Goal: Navigation & Orientation: Find specific page/section

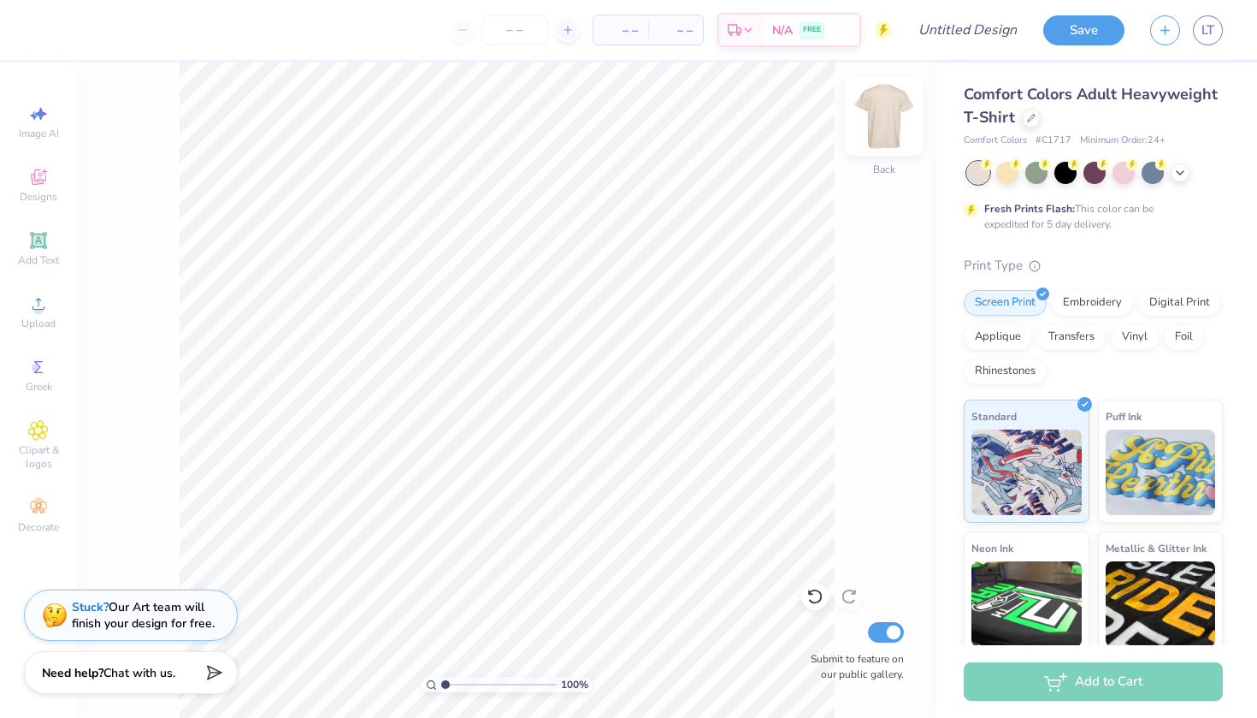
click at [630, 119] on img at bounding box center [884, 116] width 68 height 68
click at [45, 190] on span "Designs" at bounding box center [39, 197] width 38 height 14
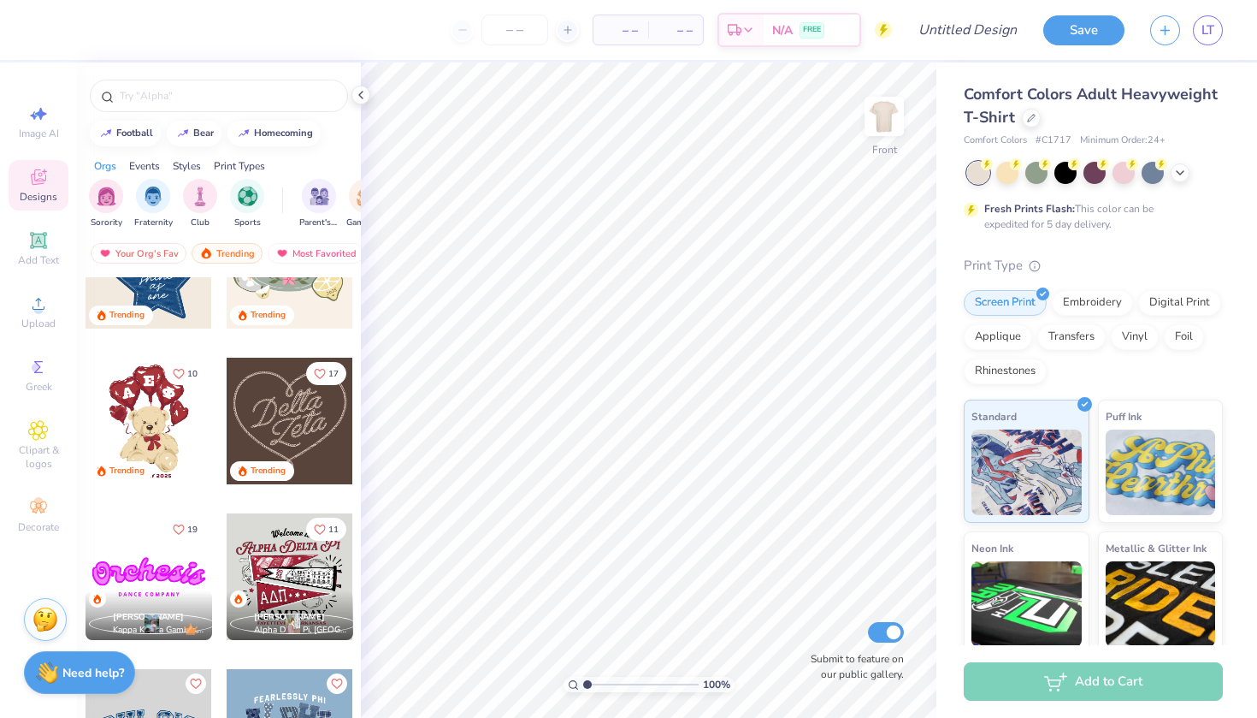
scroll to position [544, 0]
click at [358, 97] on icon at bounding box center [361, 95] width 14 height 14
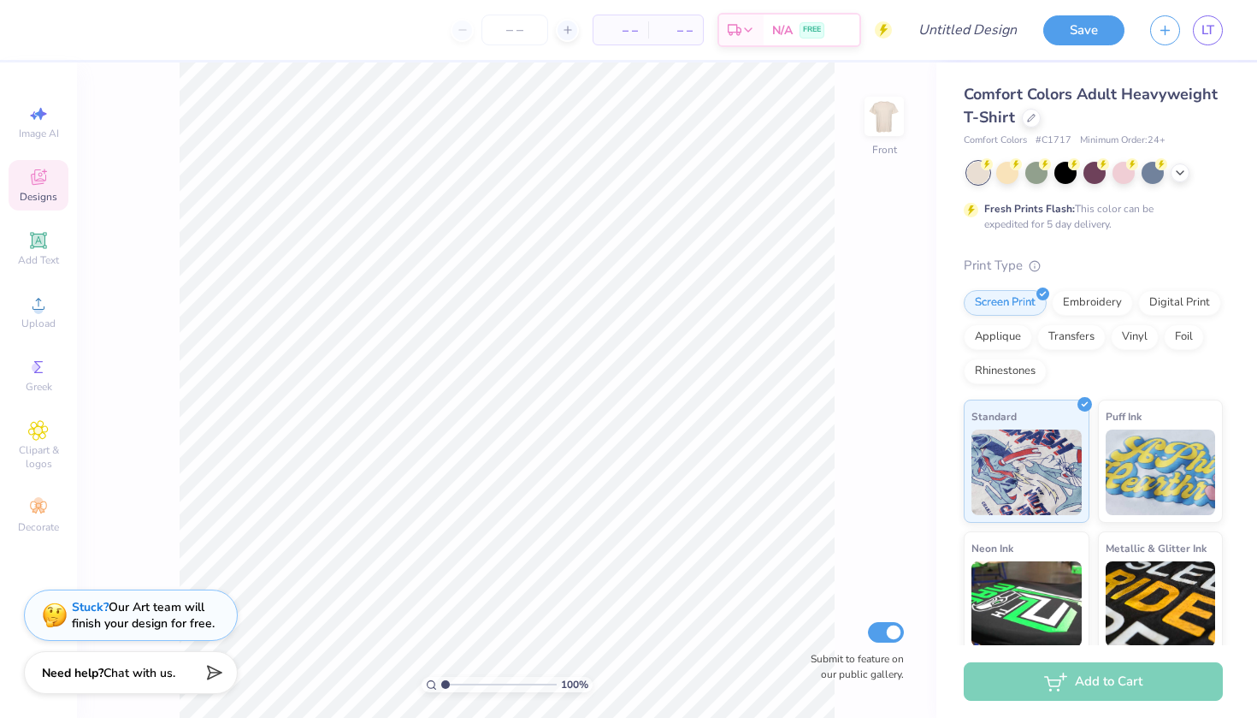
click at [28, 183] on icon at bounding box center [38, 177] width 21 height 21
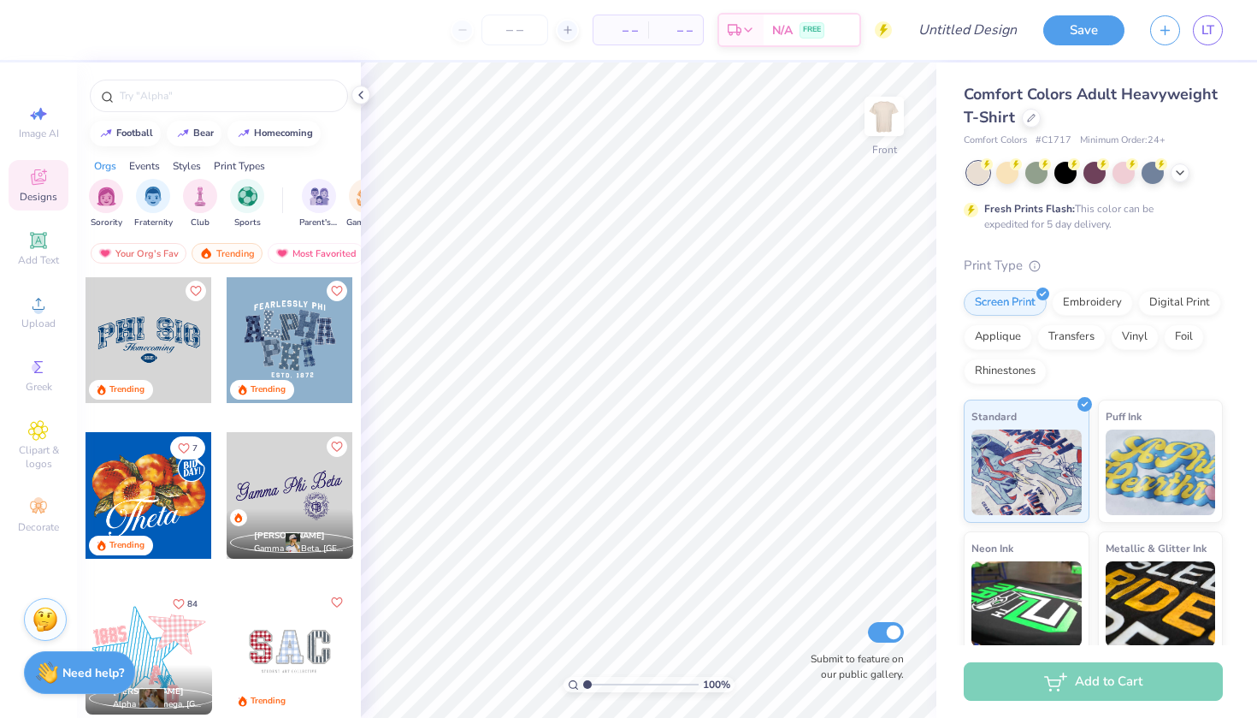
scroll to position [939, 0]
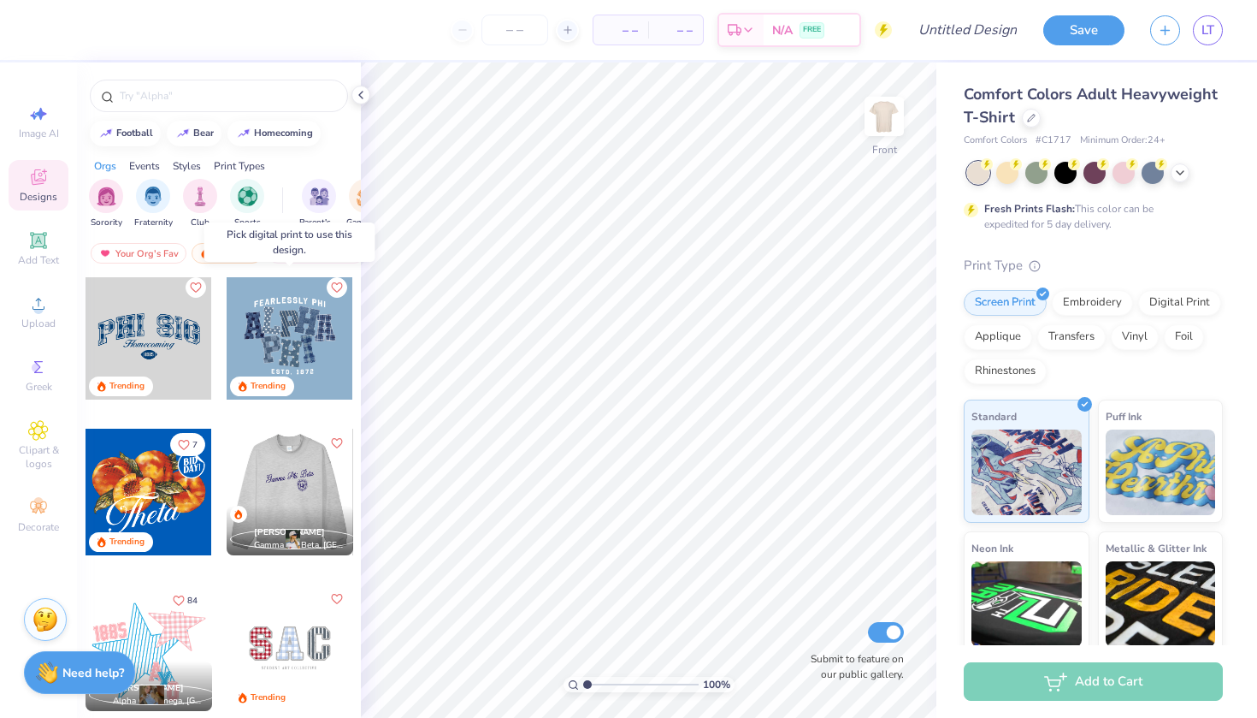
click at [286, 317] on div at bounding box center [290, 336] width 127 height 127
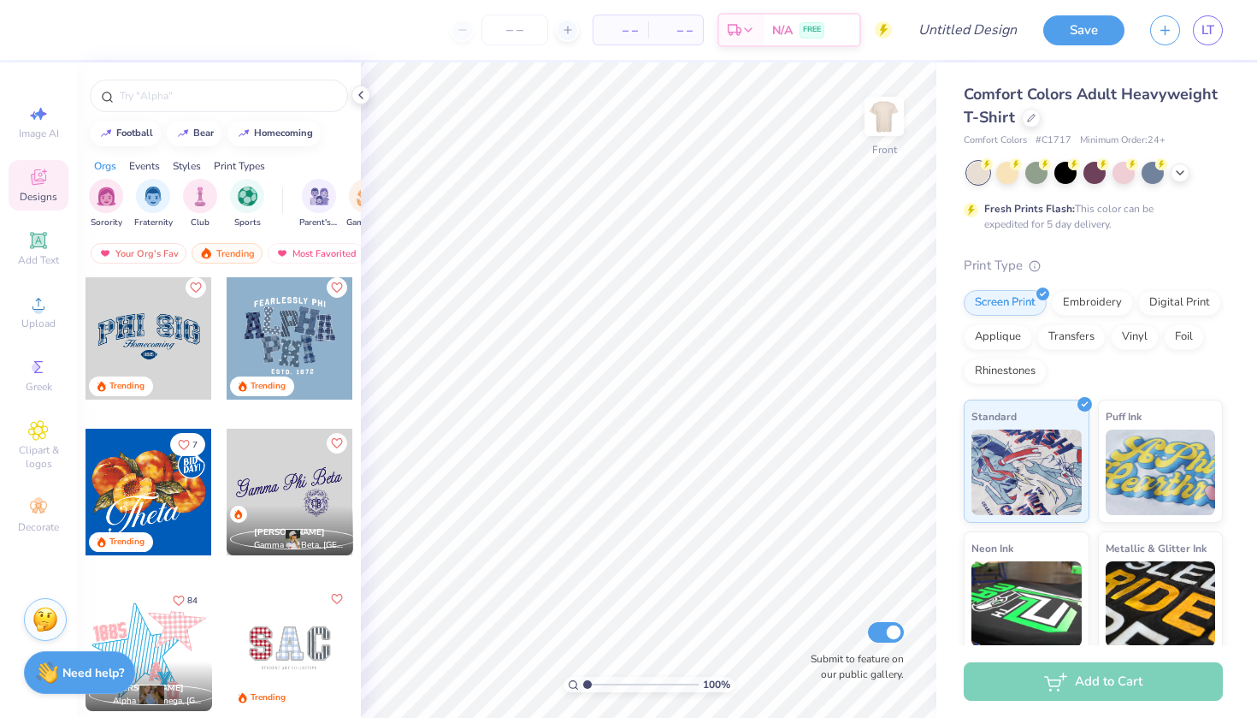
click at [306, 324] on div at bounding box center [290, 336] width 127 height 127
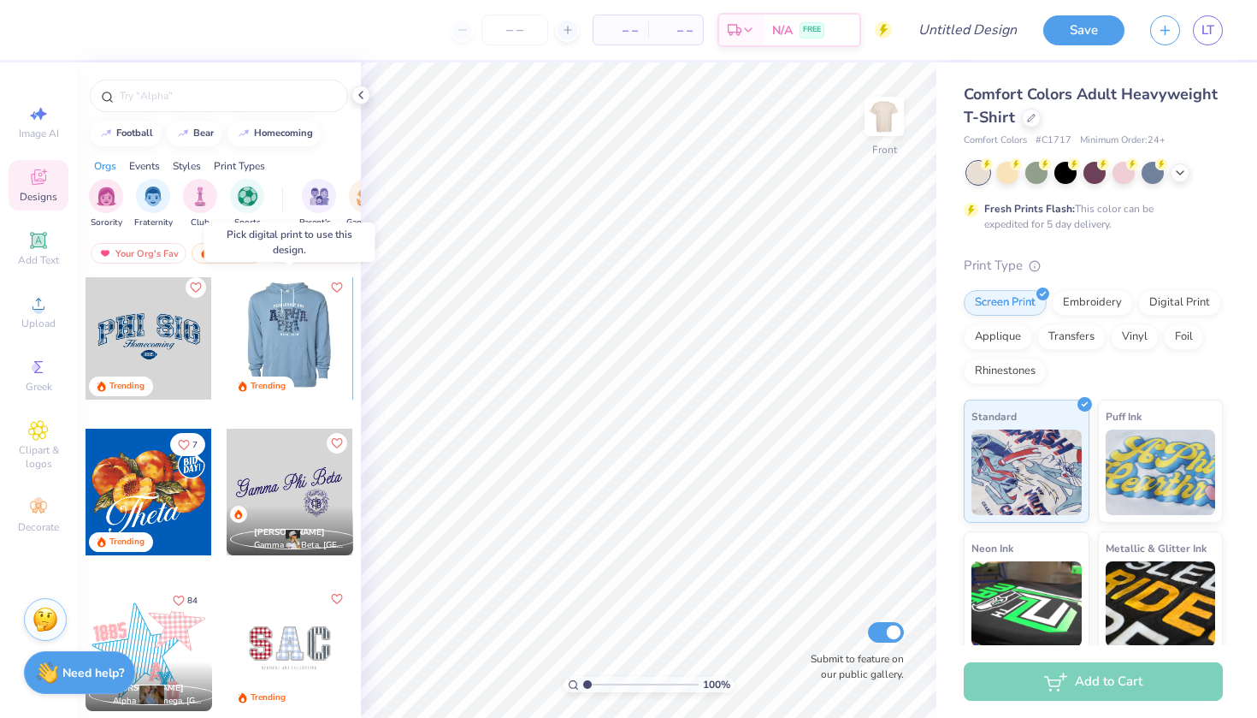
click at [292, 340] on div at bounding box center [289, 336] width 127 height 127
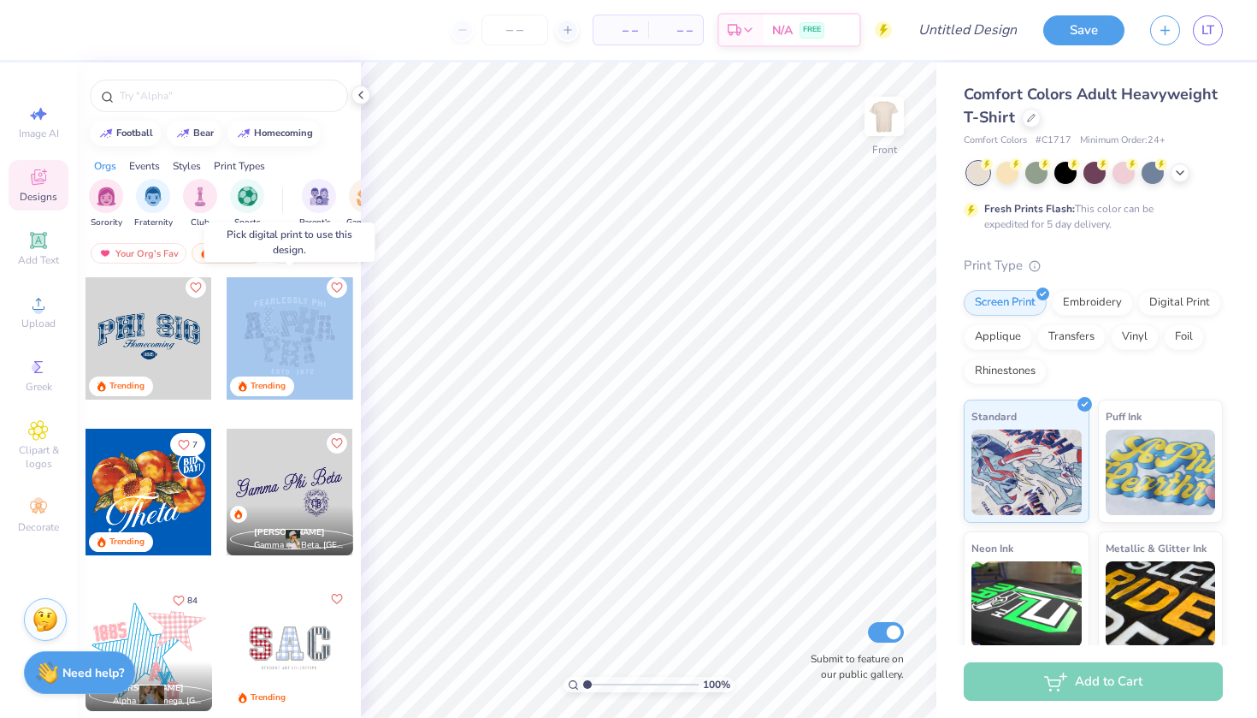
click at [353, 301] on div "Trending" at bounding box center [290, 336] width 128 height 128
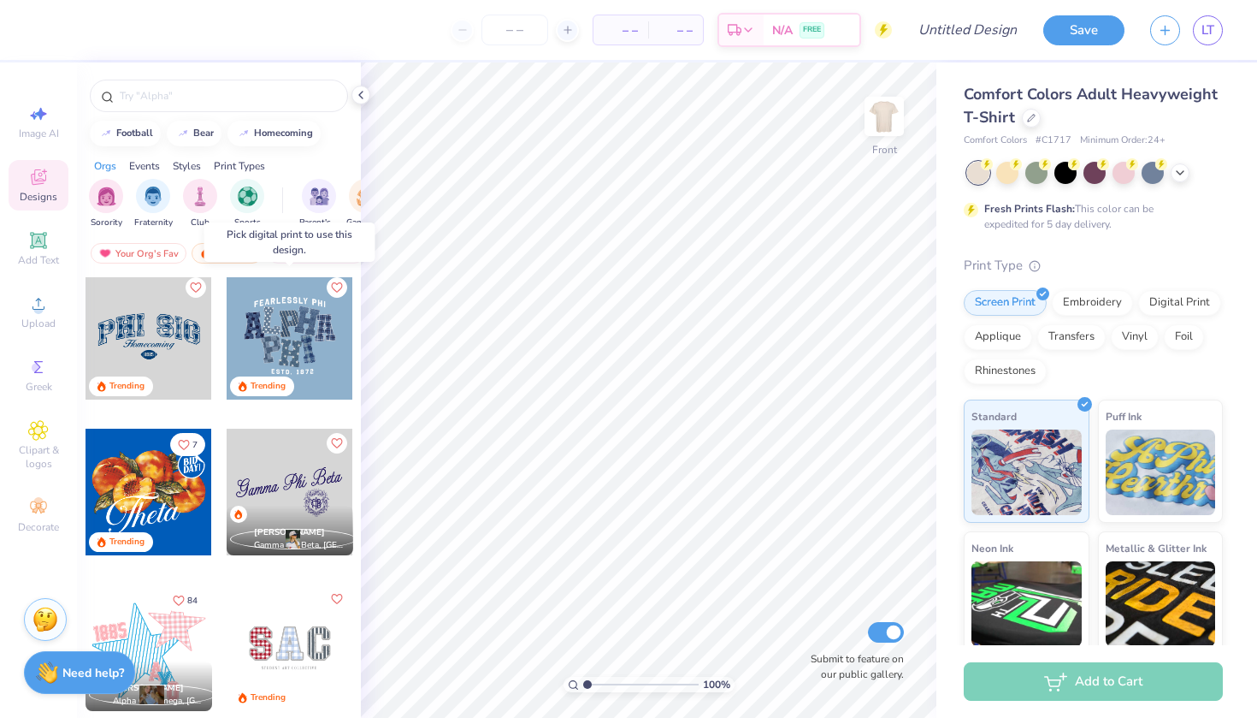
click at [286, 326] on div at bounding box center [290, 336] width 127 height 127
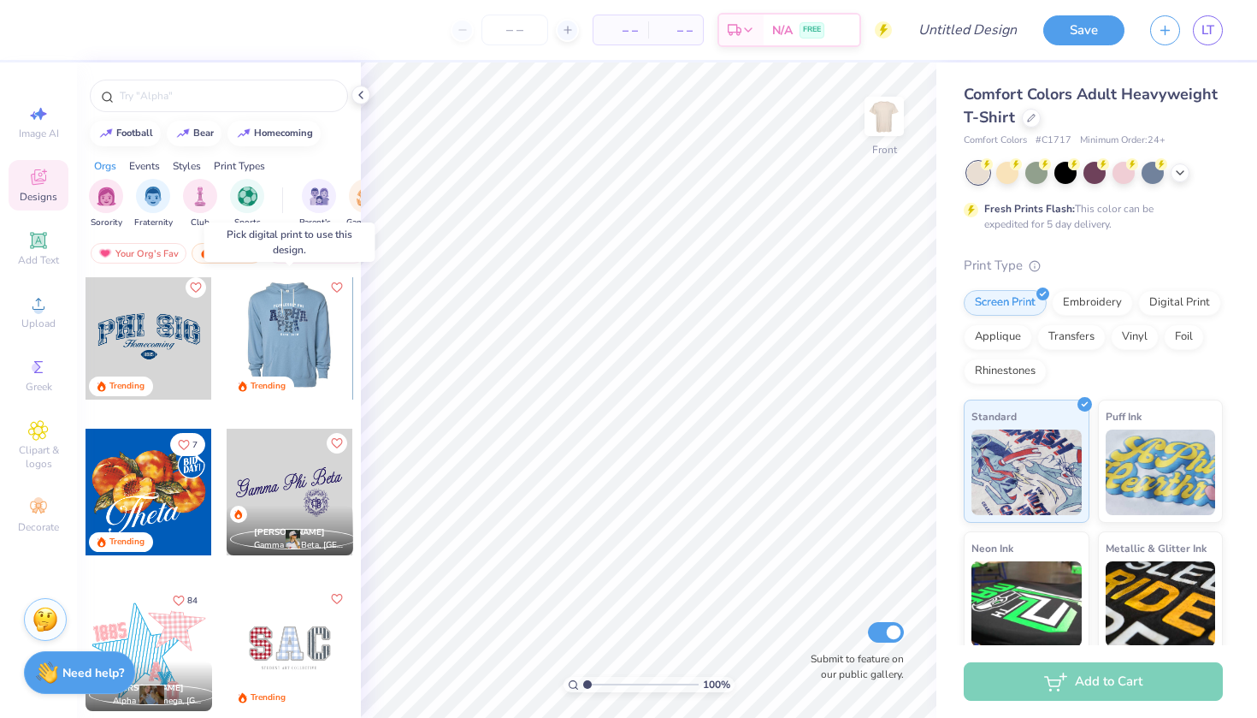
click at [286, 326] on div at bounding box center [289, 336] width 127 height 127
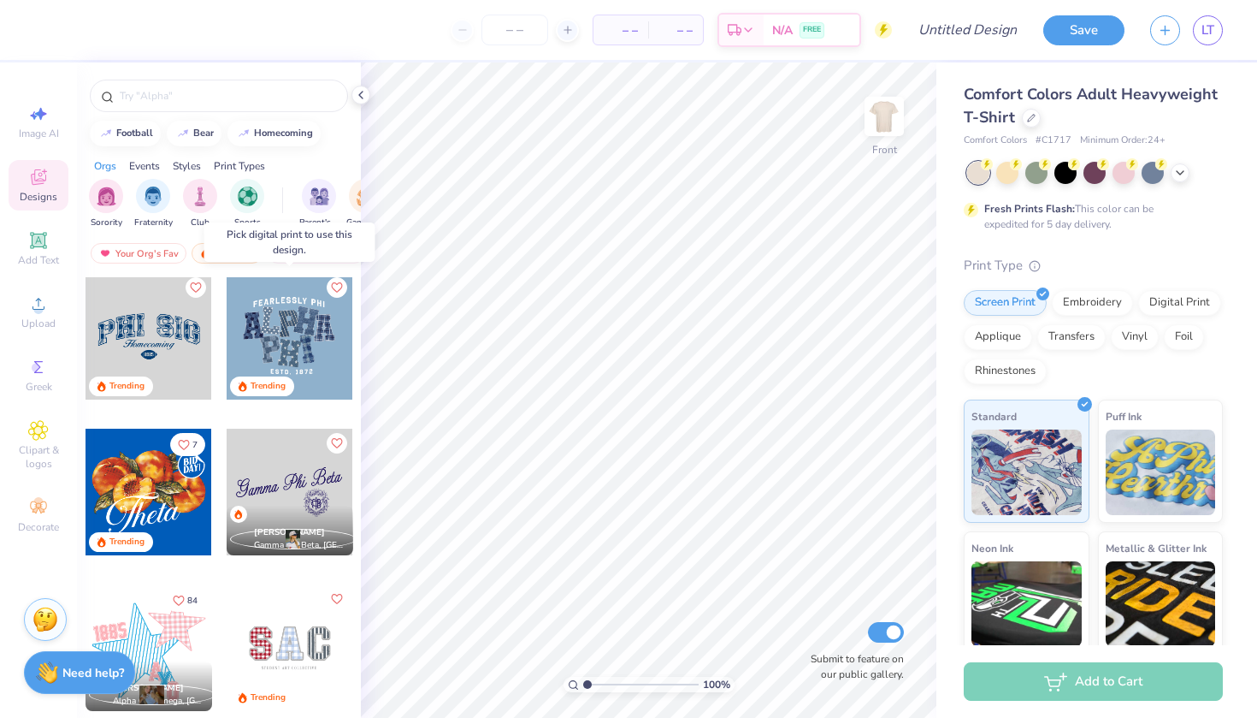
click at [286, 325] on div at bounding box center [163, 336] width 380 height 127
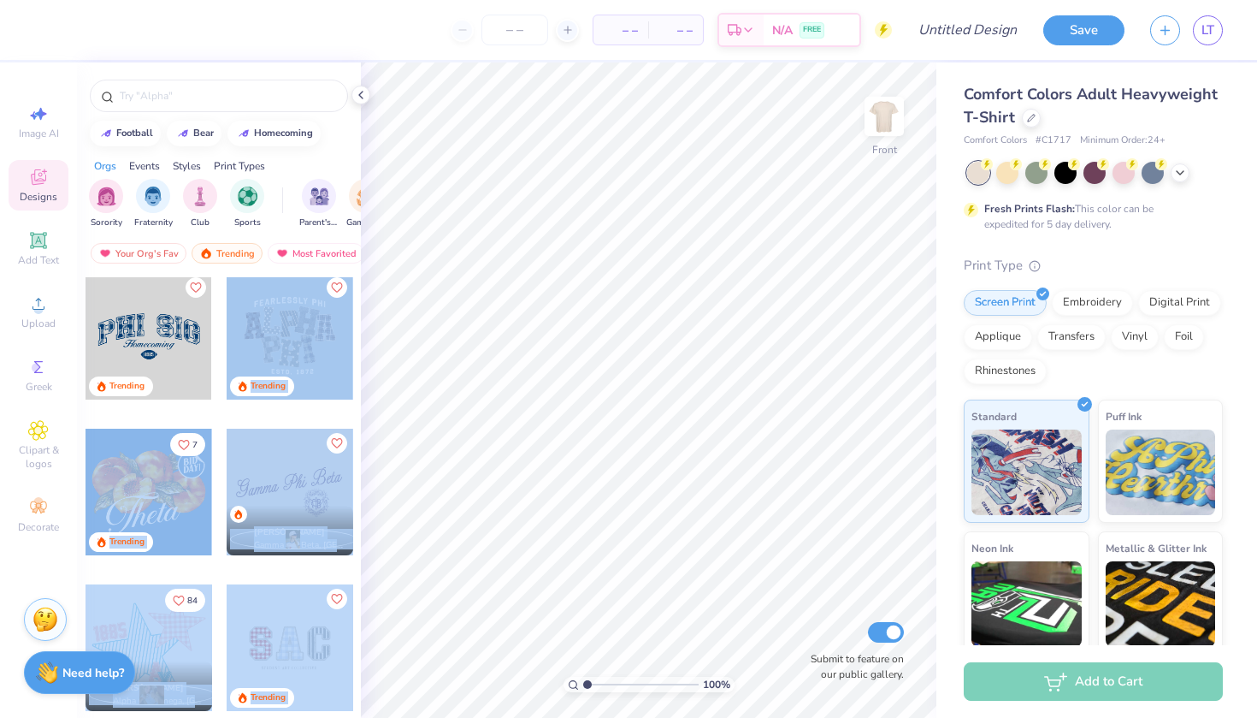
click at [486, 340] on div "– – Per Item – – Total Est. Delivery N/A FREE Design Title Save LT Image AI Des…" at bounding box center [628, 359] width 1257 height 718
click at [276, 338] on div at bounding box center [290, 336] width 127 height 127
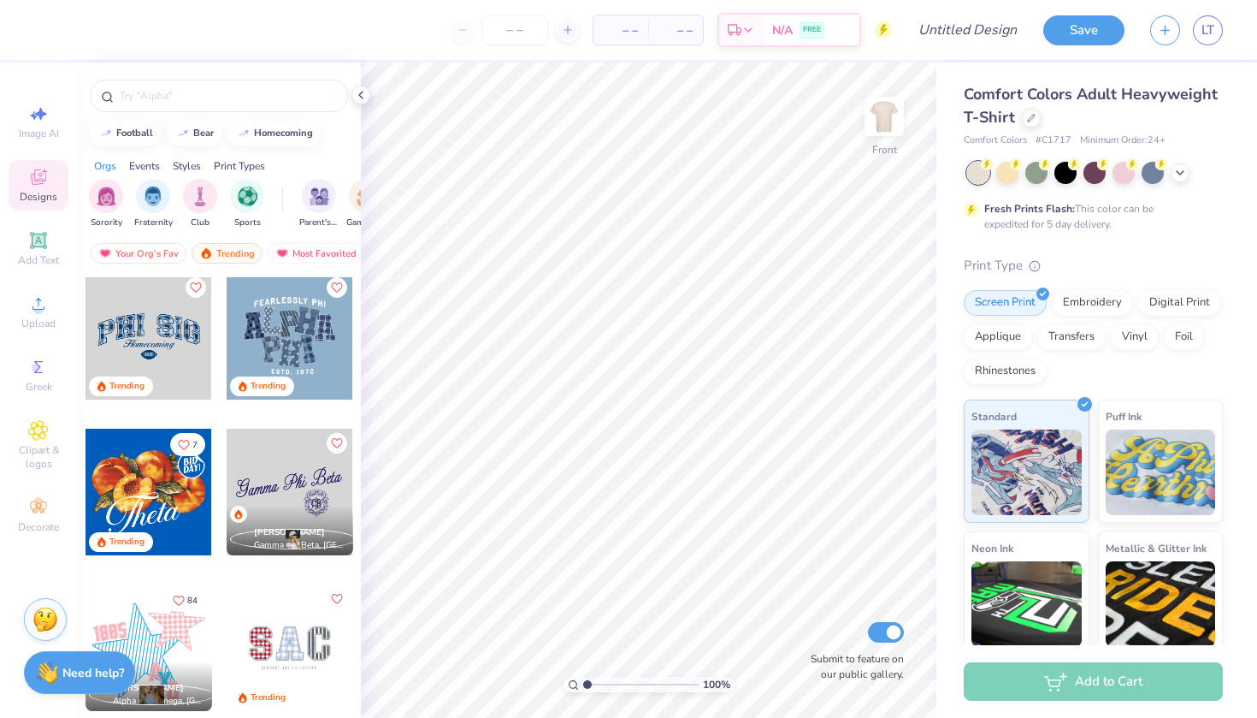
click at [269, 356] on div at bounding box center [290, 336] width 127 height 127
